Goal: Task Accomplishment & Management: Manage account settings

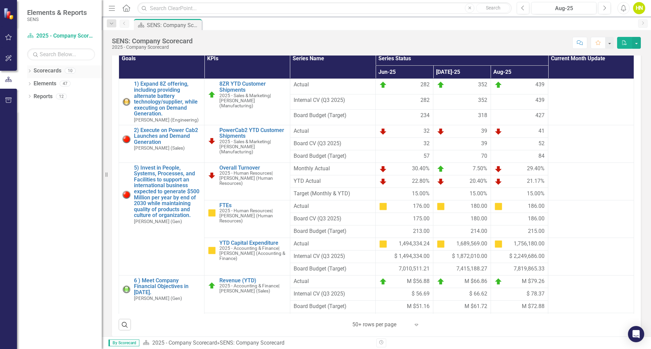
click at [32, 72] on icon "Dropdown" at bounding box center [29, 72] width 5 height 4
click at [30, 83] on div "Dropdown Scorecards 10 Dropdown 2025 - Company Scorecard 2025 - Accounting & Fi…" at bounding box center [64, 78] width 75 height 26
click at [30, 83] on icon "Dropdown" at bounding box center [32, 83] width 5 height 4
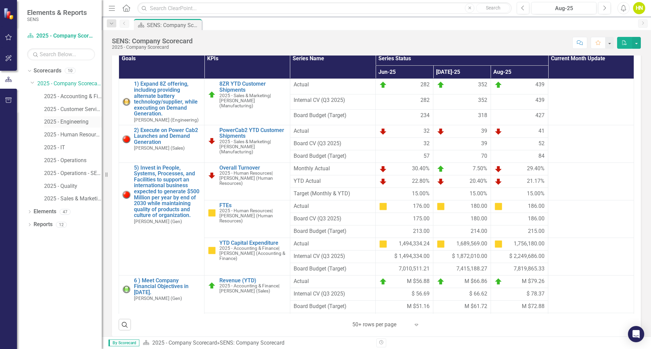
click at [53, 121] on link "2025 - Engineering" at bounding box center [73, 122] width 58 height 8
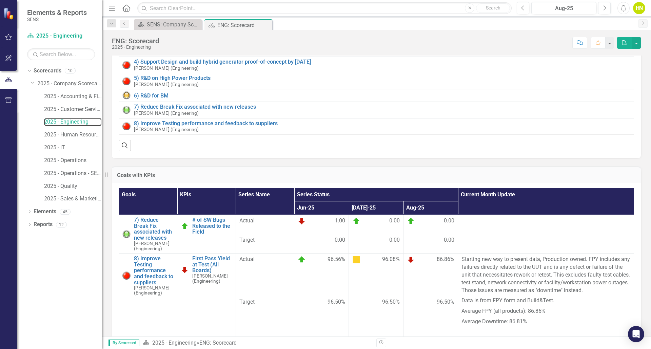
scroll to position [102, 0]
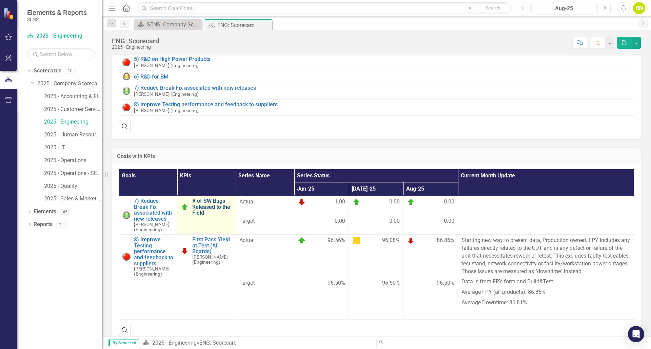
click at [204, 210] on link "# of SW Bugs Released to the Field" at bounding box center [212, 207] width 40 height 18
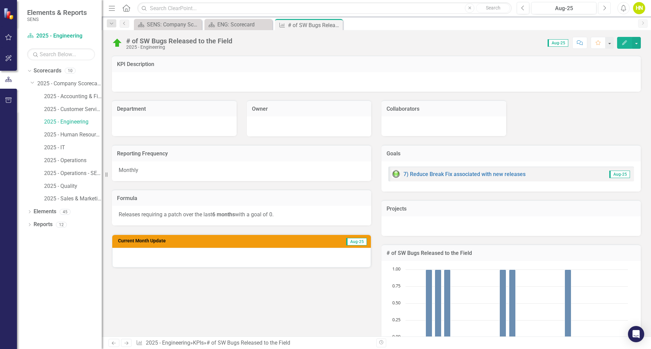
click at [604, 11] on icon "Next" at bounding box center [604, 8] width 4 height 6
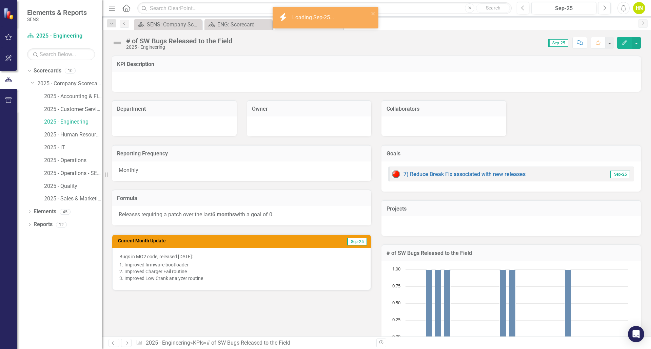
click at [282, 239] on h3 "Current Month Update" at bounding box center [205, 241] width 174 height 5
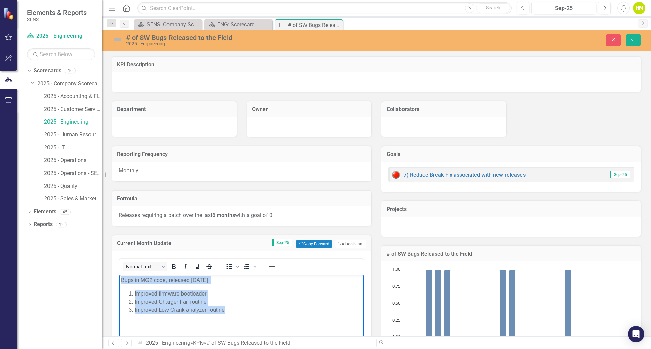
drag, startPoint x: 120, startPoint y: 280, endPoint x: 246, endPoint y: 320, distance: 132.4
click at [246, 320] on body "Bugs in MG2 code, released [DATE]: Improved firmware bootloader Improved Charge…" at bounding box center [241, 325] width 244 height 102
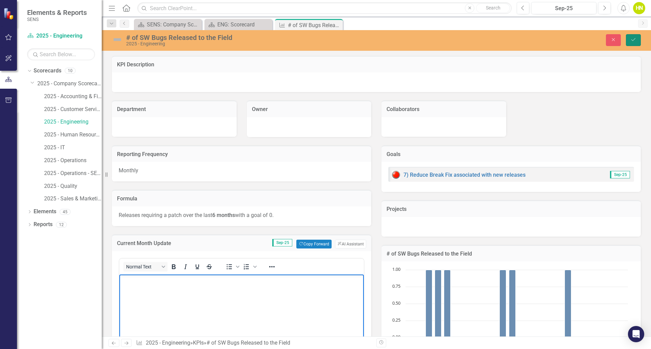
click at [631, 42] on icon "Save" at bounding box center [633, 39] width 6 height 5
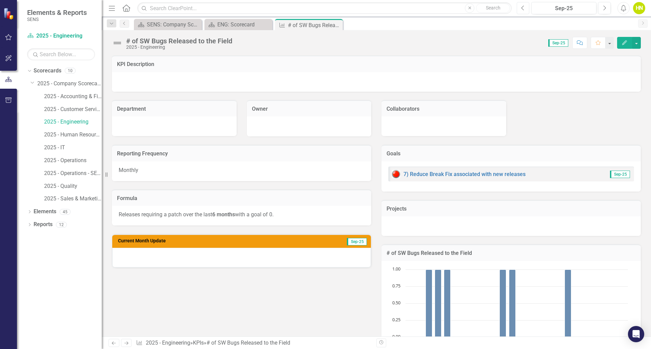
click at [524, 9] on icon "Previous" at bounding box center [523, 8] width 4 height 6
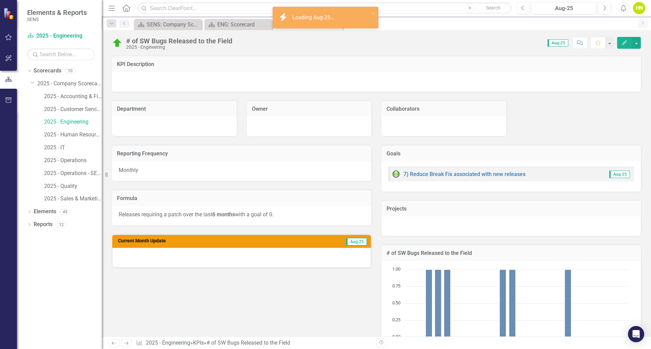
click at [290, 240] on td "Aug-25" at bounding box center [328, 242] width 77 height 10
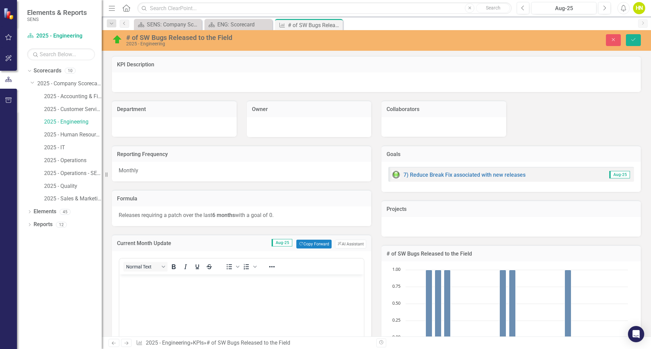
click at [222, 296] on body "Rich Text Area. Press ALT-0 for help." at bounding box center [241, 325] width 244 height 102
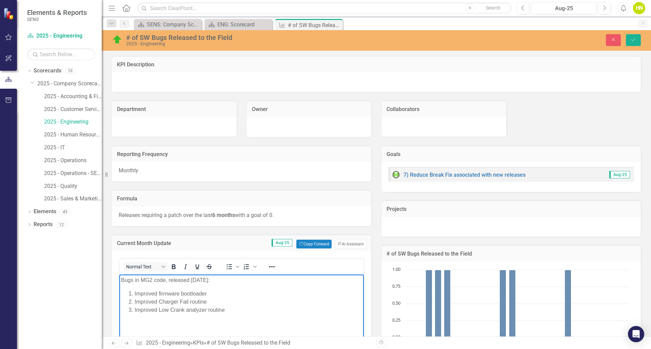
drag, startPoint x: 165, startPoint y: 280, endPoint x: 211, endPoint y: 280, distance: 45.7
click at [211, 280] on p "Bugs in MG2 code, released [DATE]:" at bounding box center [241, 280] width 241 height 8
click at [249, 309] on li "Improved Low Crank analyzer routine" at bounding box center [248, 310] width 227 height 8
click at [234, 300] on li "Improved Charger Fail routine" at bounding box center [248, 302] width 227 height 8
click at [246, 310] on li "Improved Low Crank analyzer routine" at bounding box center [248, 310] width 227 height 8
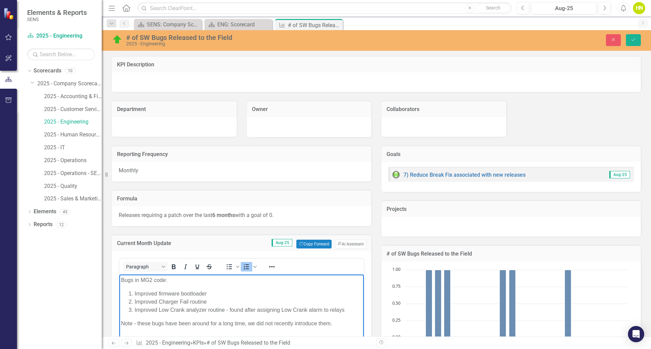
click at [234, 293] on li "Improved firmware bootloader" at bounding box center [248, 294] width 227 height 8
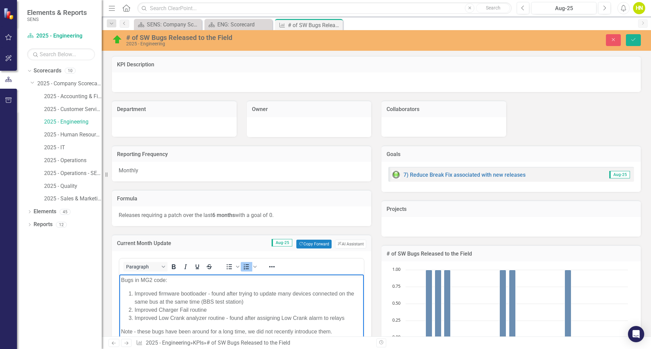
click at [203, 301] on li "Improved firmware bootloader - found after trying to update many devices connec…" at bounding box center [248, 298] width 227 height 16
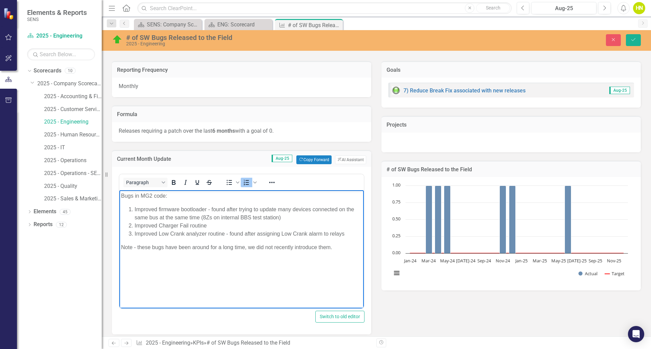
scroll to position [102, 0]
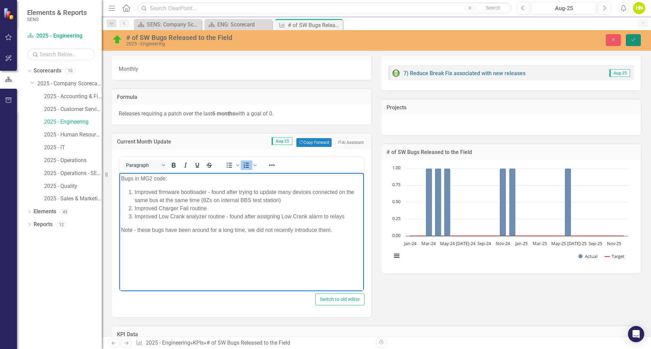
click at [632, 40] on icon "submit" at bounding box center [633, 39] width 4 height 3
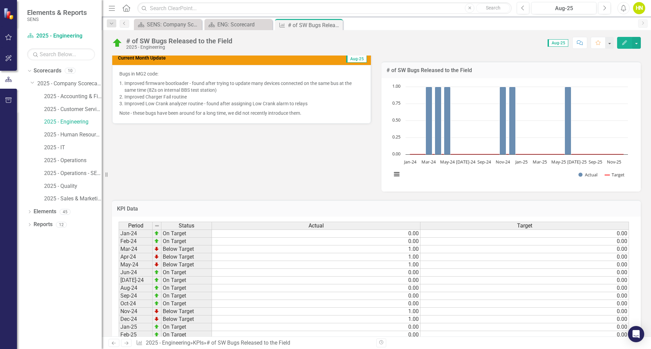
scroll to position [271, 0]
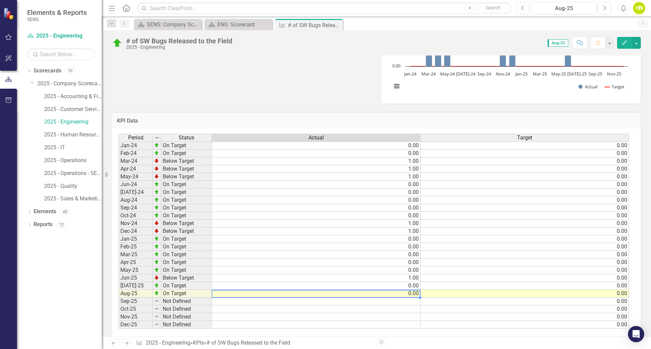
click at [407, 294] on td "0.00" at bounding box center [316, 294] width 208 height 8
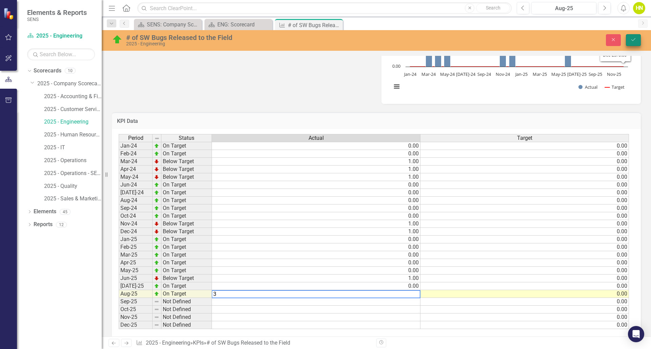
type textarea "3"
click at [639, 41] on button "Save" at bounding box center [633, 40] width 15 height 12
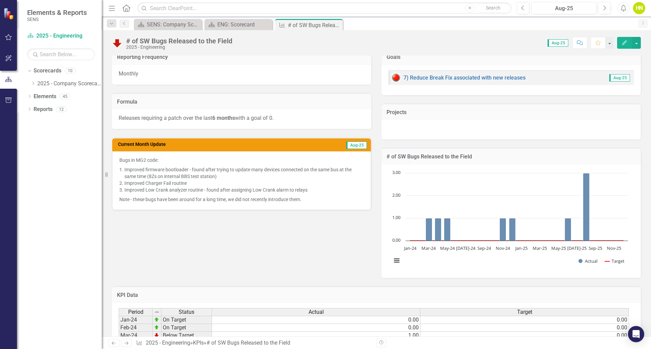
scroll to position [77, 0]
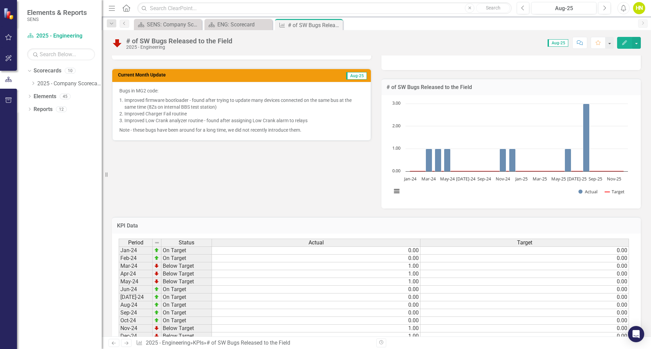
scroll to position [111, 0]
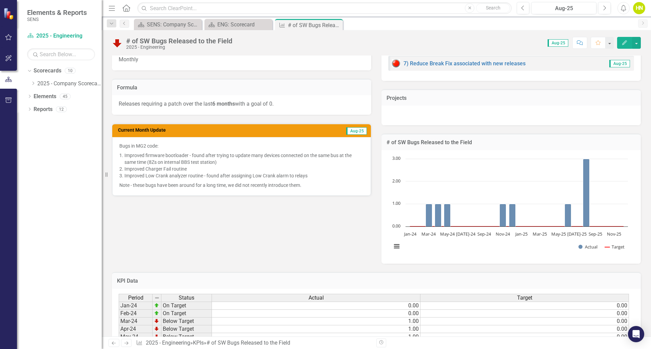
click at [301, 185] on p "Note - these bugs have been around for a long time, we did not recently introdu…" at bounding box center [241, 185] width 244 height 8
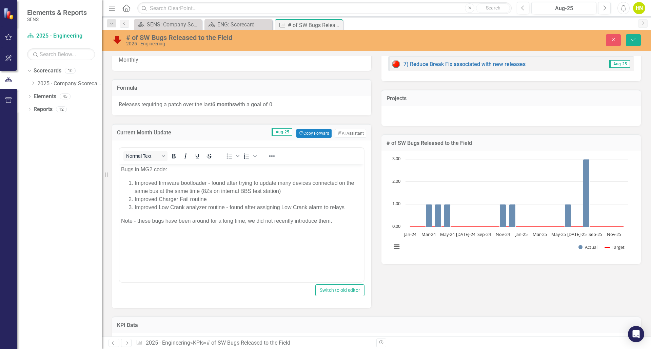
scroll to position [0, 0]
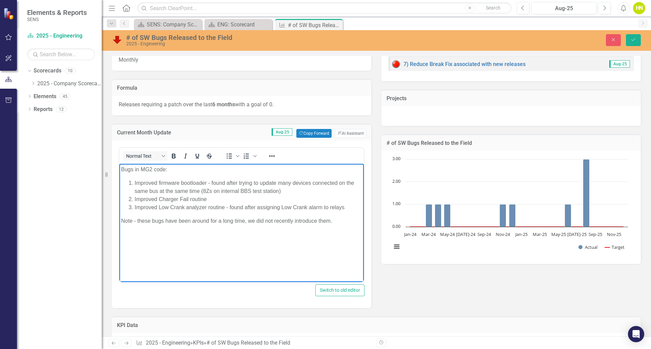
click at [337, 221] on p "Note - these bugs have been around for a long time, we did not recently introdu…" at bounding box center [241, 221] width 241 height 8
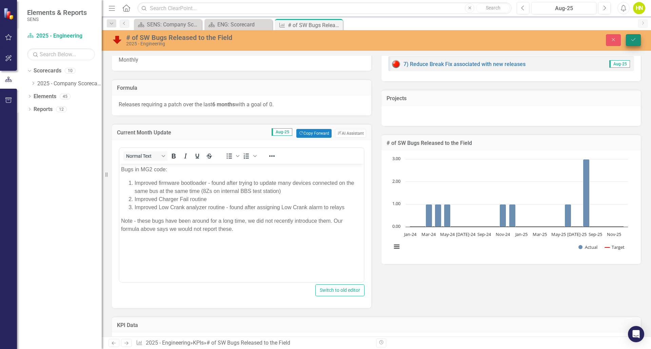
click at [631, 43] on button "Save" at bounding box center [633, 40] width 15 height 12
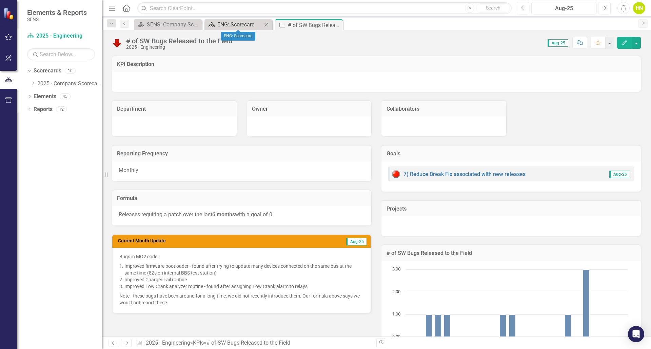
click at [241, 23] on div "ENG: Scorecard" at bounding box center [239, 24] width 45 height 8
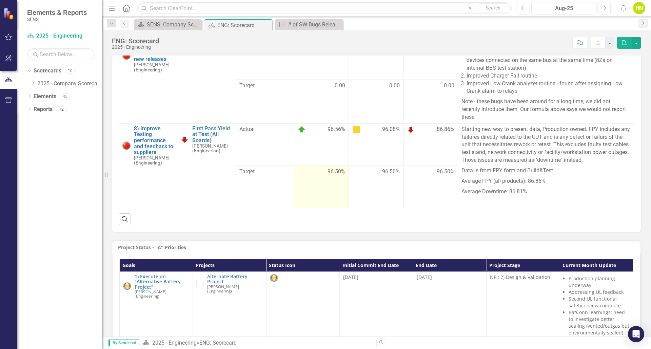
scroll to position [271, 0]
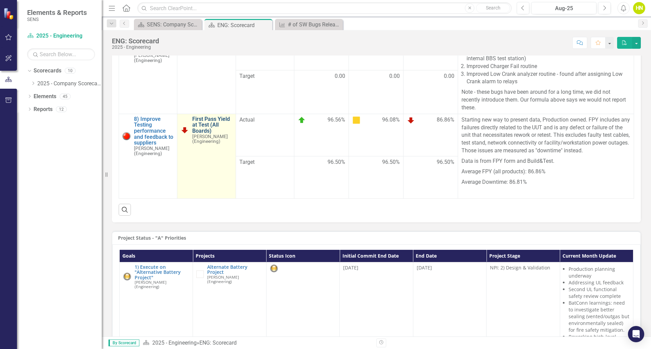
click at [199, 134] on link "First Pass Yield at Test (All Boards)" at bounding box center [212, 125] width 40 height 18
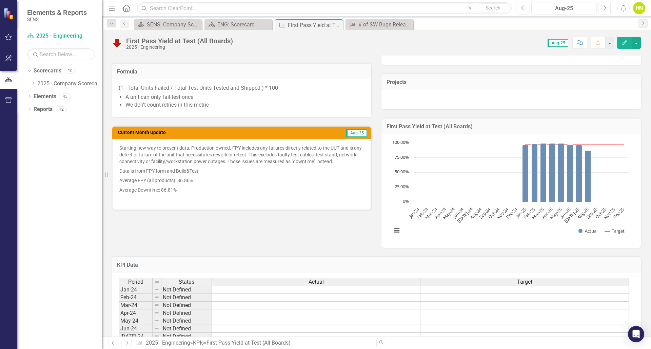
scroll to position [136, 0]
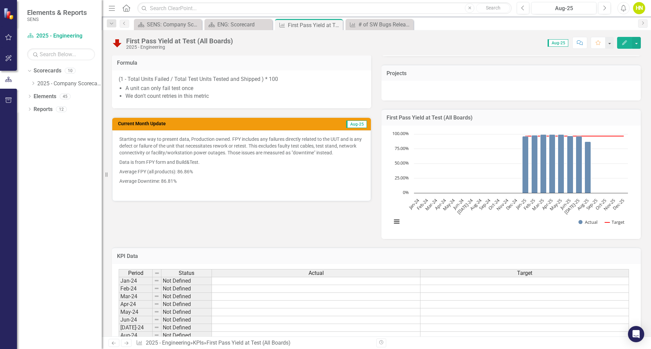
click at [211, 162] on p "Data is from FPY form and Build&Test." at bounding box center [241, 162] width 244 height 9
click at [280, 129] on td "Current Month Update" at bounding box center [204, 125] width 172 height 10
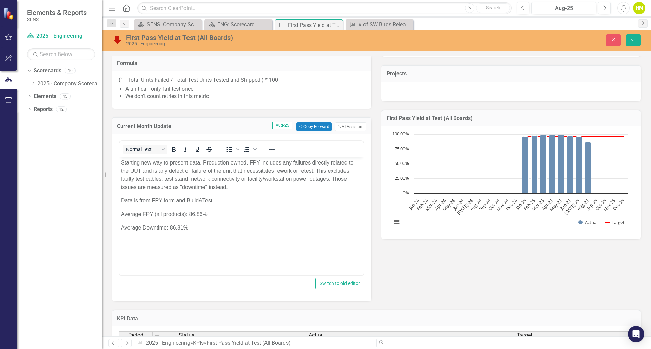
scroll to position [0, 0]
click at [222, 199] on p "Data is from FPY form and Build&Test." at bounding box center [241, 201] width 241 height 8
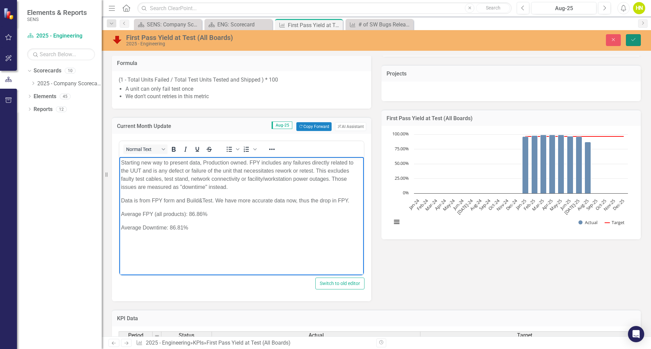
click at [629, 41] on button "Save" at bounding box center [633, 40] width 15 height 12
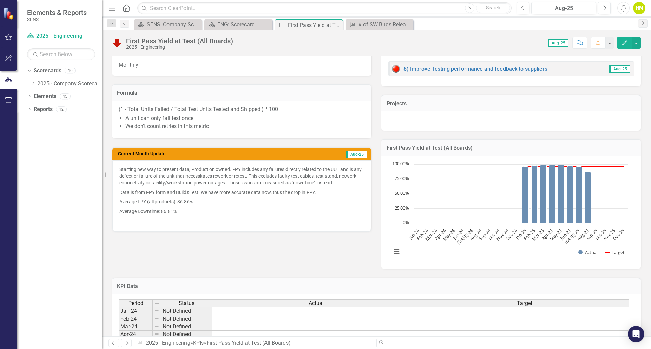
scroll to position [136, 0]
